Goal: Transaction & Acquisition: Download file/media

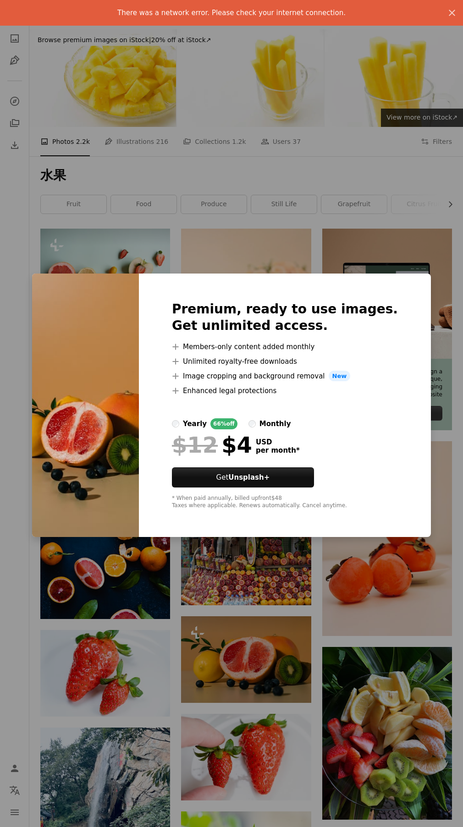
scroll to position [909, 0]
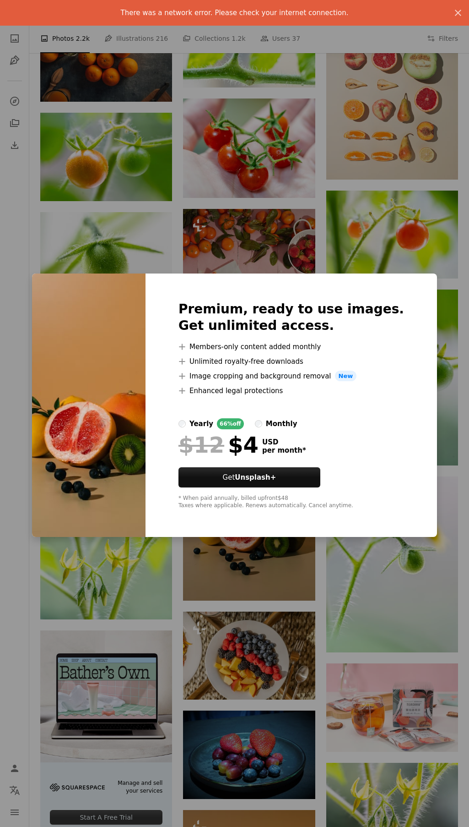
click at [337, 226] on div "An X shape There was a network error. Please check your internet connection. An…" at bounding box center [234, 413] width 469 height 827
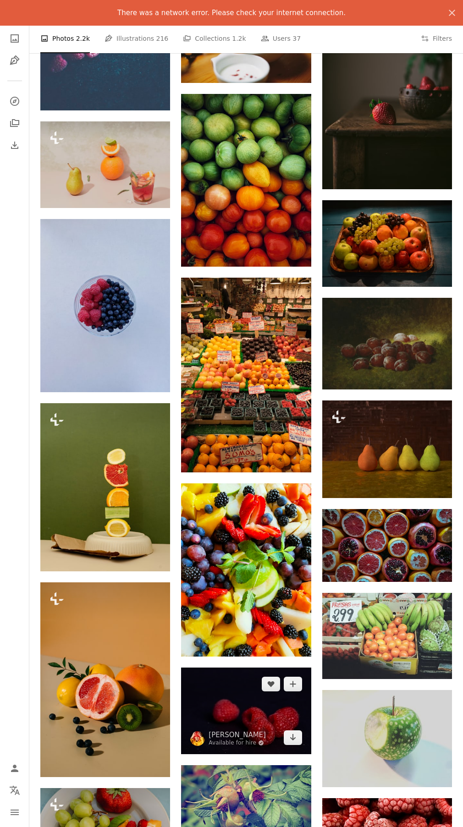
scroll to position [6370, 0]
